Goal: Navigation & Orientation: Understand site structure

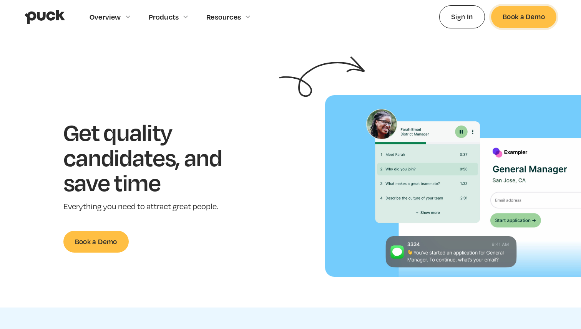
click at [517, 9] on link "Book a Demo" at bounding box center [523, 17] width 65 height 22
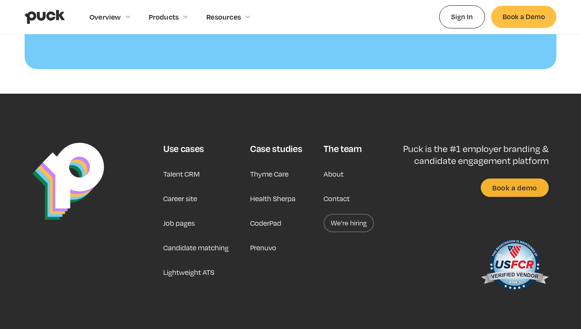
scroll to position [792, 0]
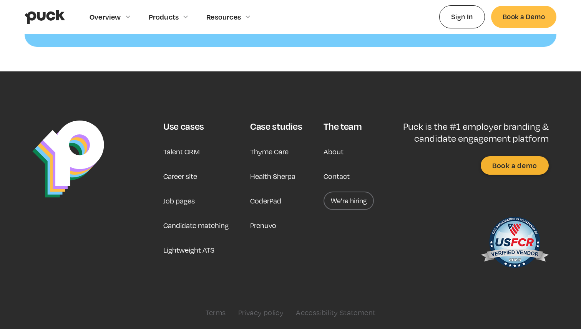
click at [333, 150] on link "About" at bounding box center [334, 152] width 20 height 18
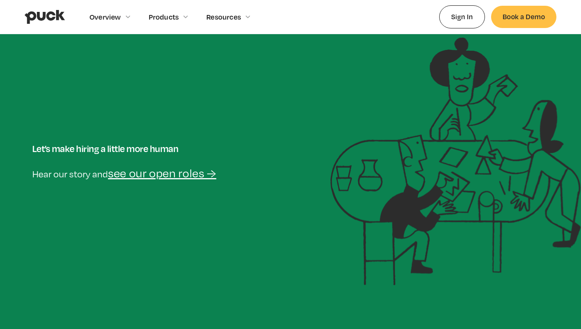
scroll to position [82, 0]
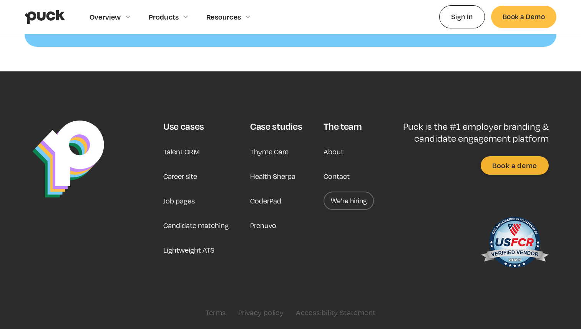
click at [174, 201] on link "Job pages" at bounding box center [179, 201] width 32 height 18
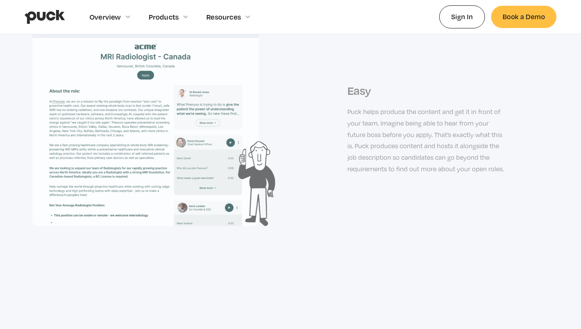
scroll to position [1093, 0]
